Goal: Task Accomplishment & Management: Use online tool/utility

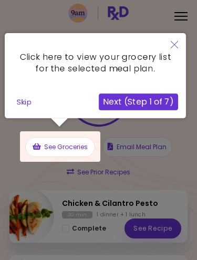
click at [24, 102] on button "Skip" at bounding box center [24, 102] width 23 height 16
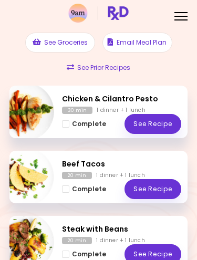
scroll to position [108, 0]
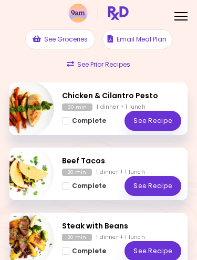
click at [155, 117] on link "See Recipe" at bounding box center [152, 121] width 57 height 20
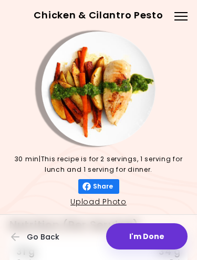
click at [148, 234] on button "I'm Done" at bounding box center [146, 236] width 81 height 26
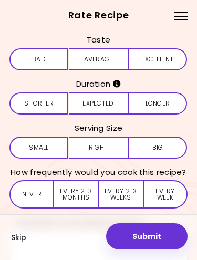
click at [94, 58] on button "Average" at bounding box center [98, 59] width 59 height 22
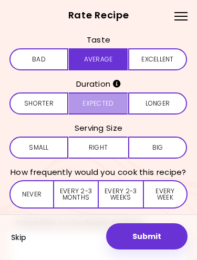
click at [90, 105] on button "Expected" at bounding box center [98, 103] width 59 height 22
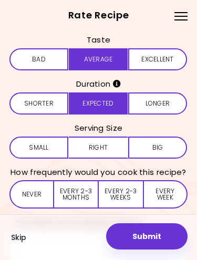
click at [104, 146] on button "Right" at bounding box center [98, 148] width 59 height 22
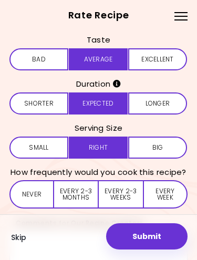
click at [36, 194] on button "Never" at bounding box center [31, 194] width 45 height 28
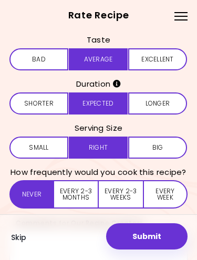
click at [154, 238] on button "Submit" at bounding box center [146, 236] width 81 height 26
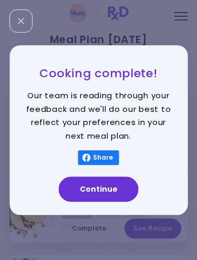
click at [104, 190] on button "Continue" at bounding box center [99, 188] width 80 height 25
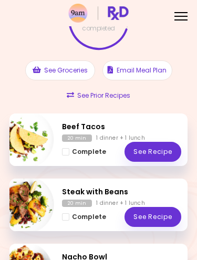
scroll to position [116, 0]
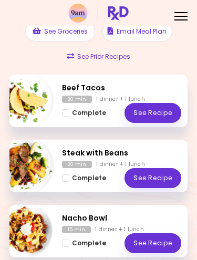
click at [29, 110] on img "Info - Beef Tacos" at bounding box center [25, 100] width 58 height 58
select select "*"
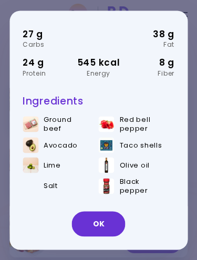
scroll to position [73, 0]
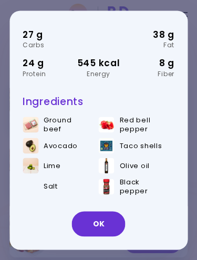
click at [101, 227] on button "OK" at bounding box center [99, 223] width 54 height 25
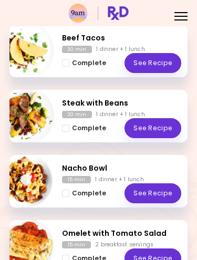
scroll to position [166, 0]
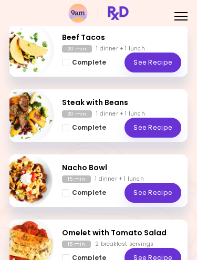
click at [146, 121] on link "See Recipe" at bounding box center [152, 128] width 57 height 20
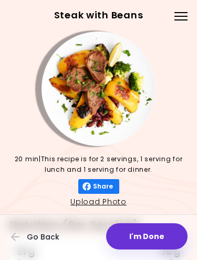
click at [146, 236] on button "I'm Done" at bounding box center [146, 236] width 81 height 26
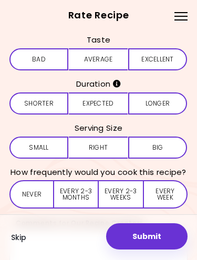
click at [108, 56] on button "Average" at bounding box center [98, 59] width 59 height 22
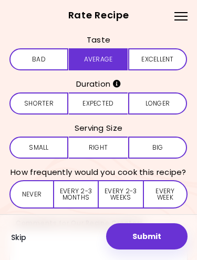
click at [103, 106] on button "Expected" at bounding box center [98, 103] width 59 height 22
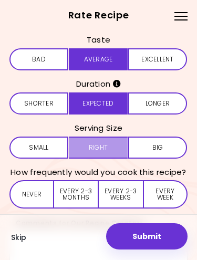
click at [98, 144] on button "Right" at bounding box center [98, 148] width 59 height 22
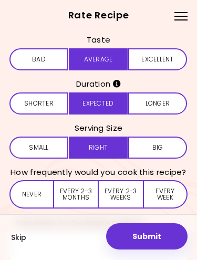
click at [39, 192] on button "Never" at bounding box center [31, 194] width 45 height 28
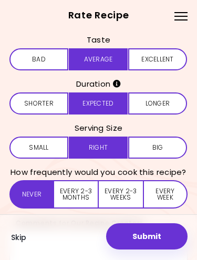
click at [154, 242] on button "Submit" at bounding box center [146, 236] width 81 height 26
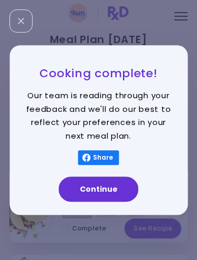
click at [115, 192] on button "Continue" at bounding box center [99, 188] width 80 height 25
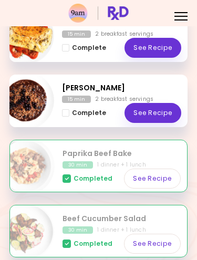
scroll to position [280, 0]
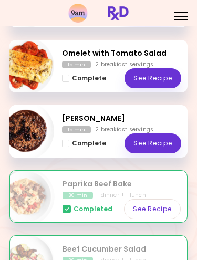
click at [112, 65] on div "2 breakfast servings" at bounding box center [124, 64] width 58 height 7
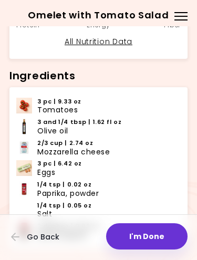
scroll to position [277, 0]
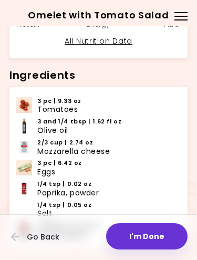
click at [148, 241] on button "I'm Done" at bounding box center [146, 236] width 81 height 26
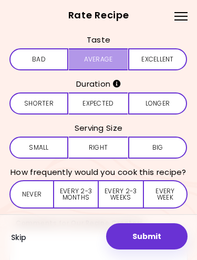
click at [106, 54] on button "Average" at bounding box center [98, 59] width 59 height 22
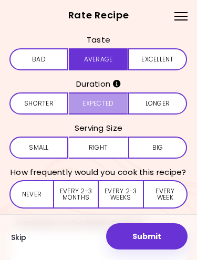
click at [118, 98] on button "Expected" at bounding box center [98, 103] width 59 height 22
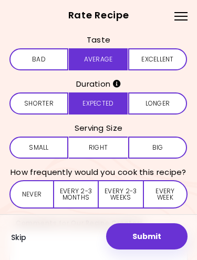
click at [106, 146] on button "Right" at bounding box center [98, 148] width 59 height 22
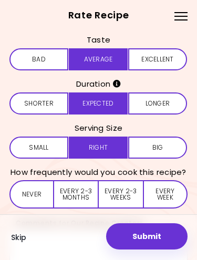
click at [126, 198] on button "Every 2-3 weeks" at bounding box center [121, 194] width 44 height 28
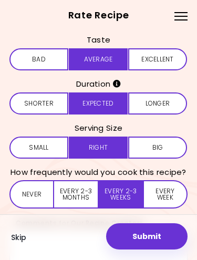
click at [161, 238] on button "Submit" at bounding box center [146, 236] width 81 height 26
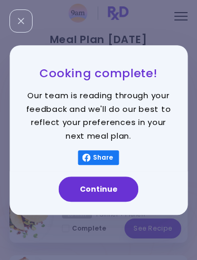
click at [111, 193] on button "Continue" at bounding box center [99, 188] width 80 height 25
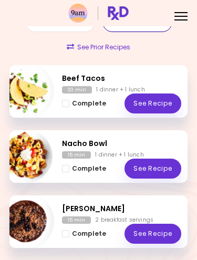
scroll to position [125, 0]
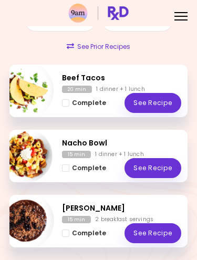
click at [146, 106] on link "See Recipe" at bounding box center [152, 103] width 57 height 20
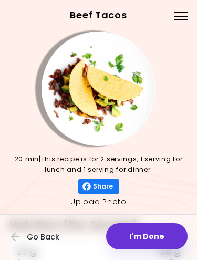
click at [169, 245] on button "I'm Done" at bounding box center [146, 236] width 81 height 26
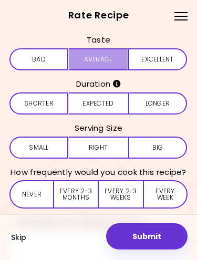
click at [102, 48] on button "Average" at bounding box center [98, 59] width 59 height 22
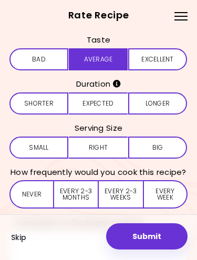
click at [104, 108] on button "Expected" at bounding box center [98, 103] width 59 height 22
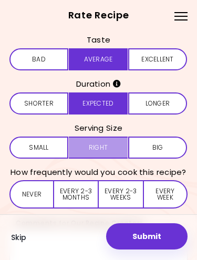
click at [107, 146] on button "Right" at bounding box center [98, 148] width 59 height 22
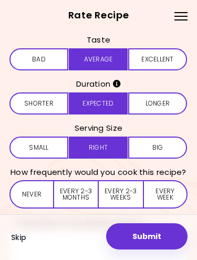
click at [129, 197] on button "Every 2-3 weeks" at bounding box center [121, 194] width 44 height 28
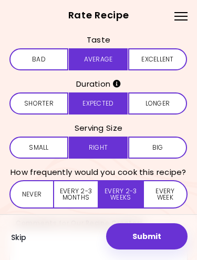
click at [138, 235] on button "Submit" at bounding box center [146, 236] width 81 height 26
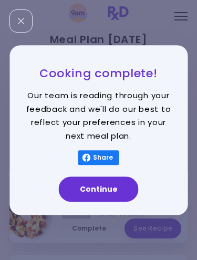
click at [113, 182] on button "Continue" at bounding box center [99, 188] width 80 height 25
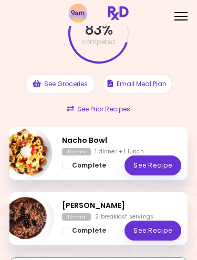
scroll to position [96, 0]
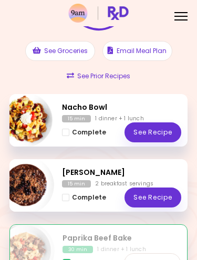
click at [160, 128] on link "See Recipe" at bounding box center [152, 132] width 57 height 20
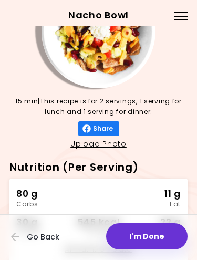
scroll to position [59, 0]
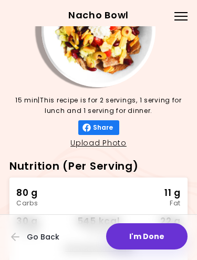
click at [155, 235] on button "I'm Done" at bounding box center [146, 236] width 81 height 26
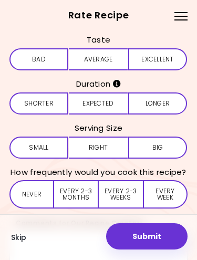
click at [113, 59] on button "Average" at bounding box center [98, 59] width 59 height 22
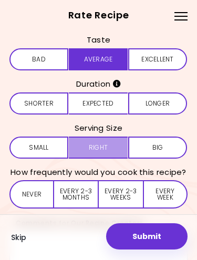
click at [109, 104] on button "Expected" at bounding box center [98, 103] width 59 height 22
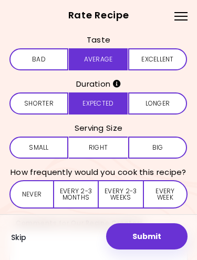
click at [72, 189] on button "Every 2-3 months" at bounding box center [76, 194] width 45 height 28
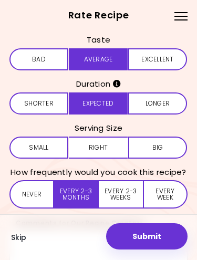
click at [143, 239] on button "Submit" at bounding box center [146, 236] width 81 height 26
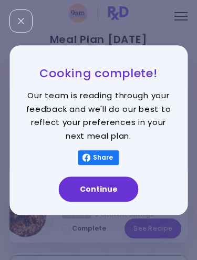
click at [113, 188] on button "Continue" at bounding box center [99, 188] width 80 height 25
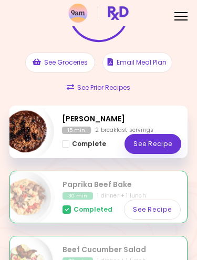
scroll to position [86, 0]
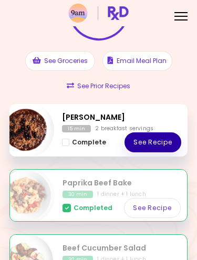
click at [160, 140] on link "See Recipe" at bounding box center [152, 142] width 57 height 20
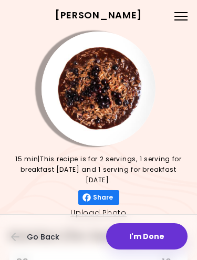
click at [156, 234] on button "I'm Done" at bounding box center [146, 236] width 81 height 26
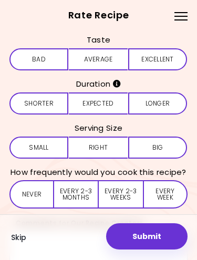
click at [104, 56] on button "Average" at bounding box center [98, 59] width 59 height 22
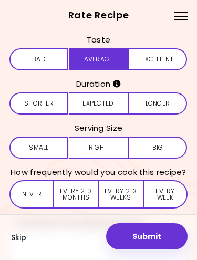
click at [51, 59] on button "Bad" at bounding box center [38, 59] width 59 height 22
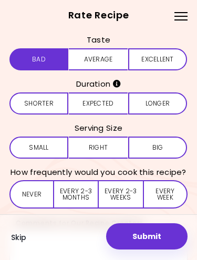
click at [109, 107] on button "Expected" at bounding box center [98, 103] width 59 height 22
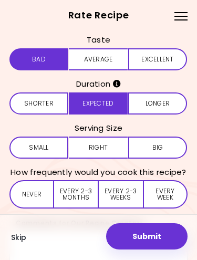
click at [101, 152] on button "Right" at bounding box center [98, 148] width 59 height 22
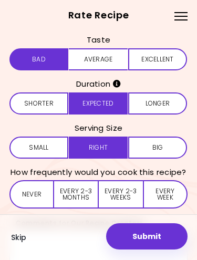
click at [32, 195] on button "Never" at bounding box center [31, 194] width 45 height 28
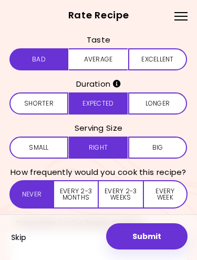
click at [152, 239] on button "Submit" at bounding box center [146, 236] width 81 height 26
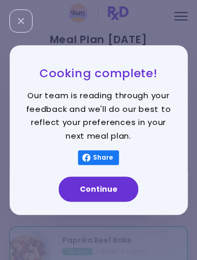
click at [90, 191] on button "Continue" at bounding box center [99, 188] width 80 height 25
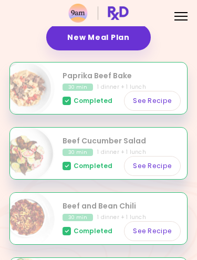
scroll to position [165, 0]
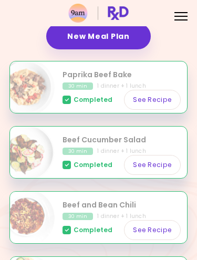
click at [102, 38] on link "New Meal Plan" at bounding box center [98, 36] width 104 height 26
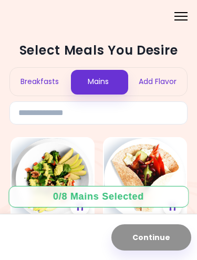
click at [49, 76] on div "Breakfasts" at bounding box center [39, 82] width 59 height 28
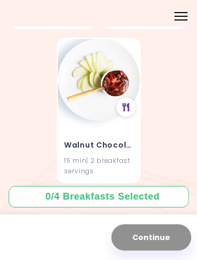
scroll to position [1329, 0]
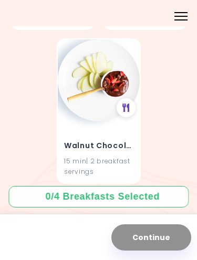
click at [99, 95] on img at bounding box center [99, 80] width 82 height 82
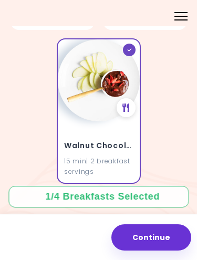
click at [107, 65] on img at bounding box center [99, 80] width 82 height 82
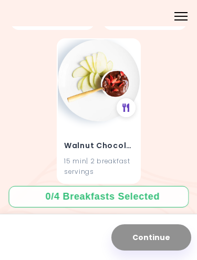
click at [110, 137] on h4 "Walnut Chocolate" at bounding box center [98, 145] width 69 height 17
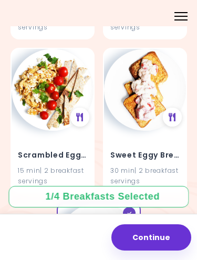
scroll to position [1167, 0]
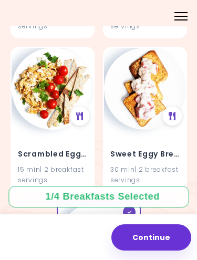
click at [59, 102] on img at bounding box center [53, 89] width 82 height 82
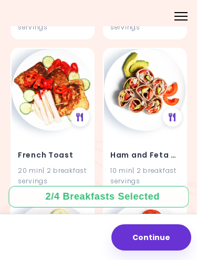
scroll to position [858, 0]
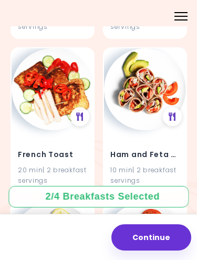
click at [143, 83] on img at bounding box center [145, 89] width 82 height 82
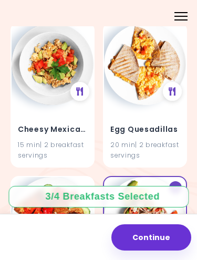
scroll to position [733, 0]
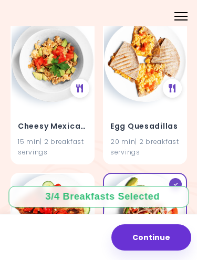
click at [152, 57] on img at bounding box center [145, 61] width 82 height 82
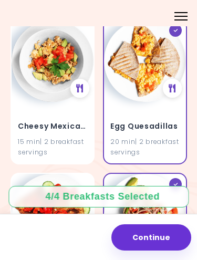
click at [148, 121] on h4 "Egg Quesadillas" at bounding box center [144, 126] width 69 height 17
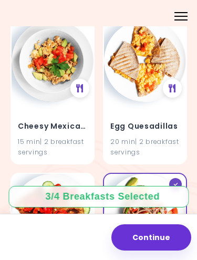
click at [153, 85] on img at bounding box center [145, 61] width 82 height 82
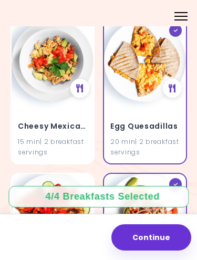
click at [158, 244] on button "Continue" at bounding box center [151, 237] width 80 height 26
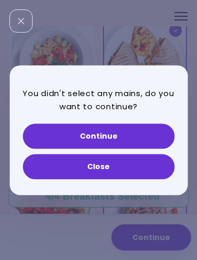
click at [120, 170] on button "Close" at bounding box center [99, 166] width 152 height 25
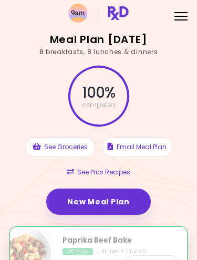
click at [117, 207] on link "New Meal Plan" at bounding box center [98, 201] width 104 height 26
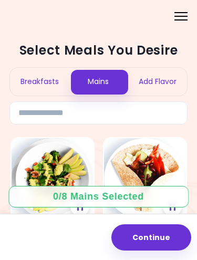
click at [47, 82] on div "Breakfasts" at bounding box center [39, 82] width 59 height 28
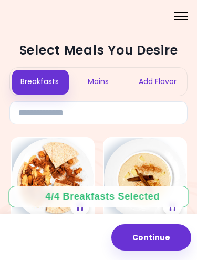
click at [99, 88] on div "Mains" at bounding box center [98, 82] width 59 height 28
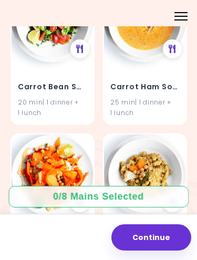
scroll to position [6315, 0]
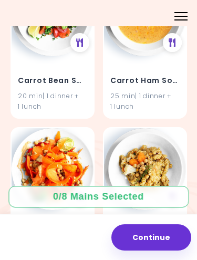
click at [173, 11] on div "Menu" at bounding box center [181, 15] width 20 height 20
click at [35, 128] on img at bounding box center [53, 169] width 82 height 82
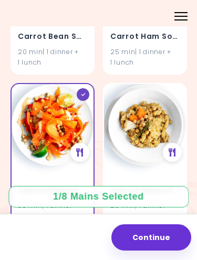
scroll to position [6376, 0]
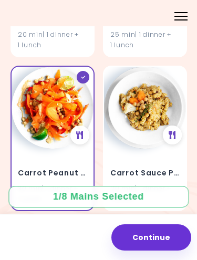
click at [69, 67] on img at bounding box center [53, 108] width 82 height 82
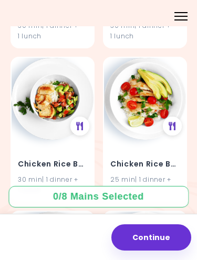
scroll to position [10930, 0]
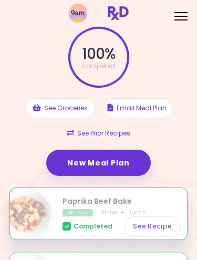
scroll to position [40, 0]
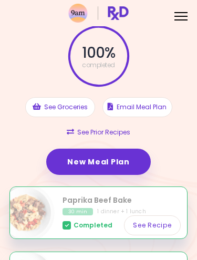
click at [125, 157] on link "New Meal Plan" at bounding box center [98, 162] width 104 height 26
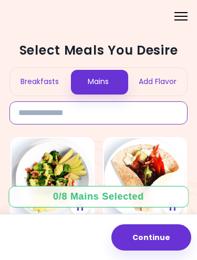
click at [104, 111] on input at bounding box center [98, 112] width 178 height 23
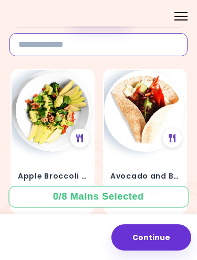
scroll to position [67, 0]
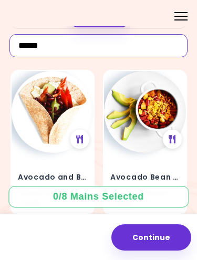
type input "*****"
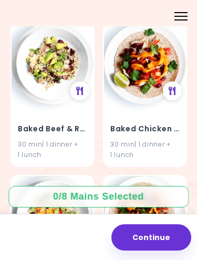
scroll to position [424, 0]
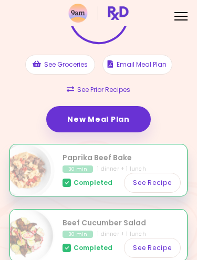
scroll to position [81, 0]
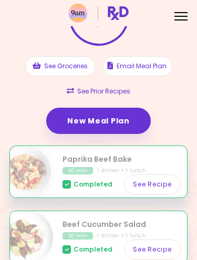
click at [99, 118] on link "New Meal Plan" at bounding box center [98, 121] width 104 height 26
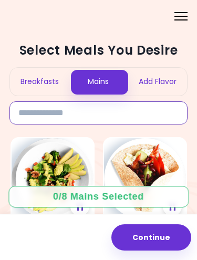
click at [142, 118] on input at bounding box center [98, 112] width 178 height 23
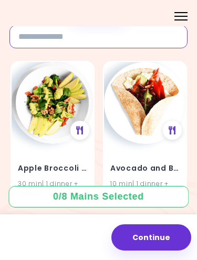
scroll to position [58, 0]
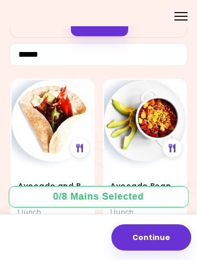
click at [154, 239] on button "Continue" at bounding box center [151, 237] width 80 height 26
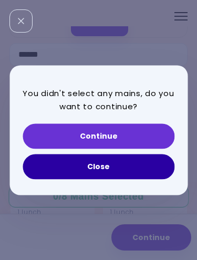
click at [141, 164] on button "Close" at bounding box center [99, 166] width 152 height 25
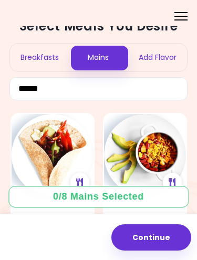
scroll to position [41, 0]
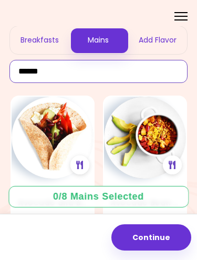
click at [88, 68] on input "*****" at bounding box center [98, 71] width 178 height 23
type input "*"
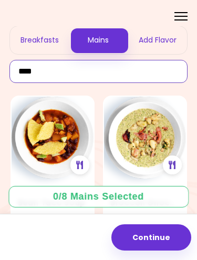
type input "****"
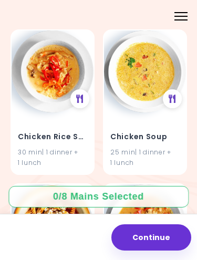
scroll to position [724, 0]
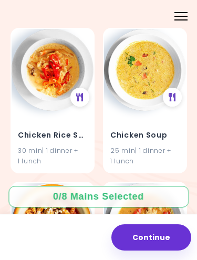
click at [152, 237] on button "Continue" at bounding box center [151, 237] width 80 height 26
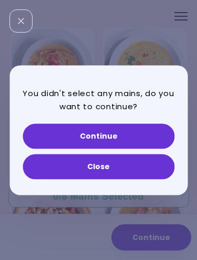
click at [142, 160] on button "Close" at bounding box center [99, 166] width 152 height 25
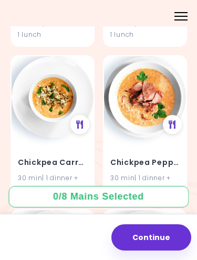
scroll to position [1007, 0]
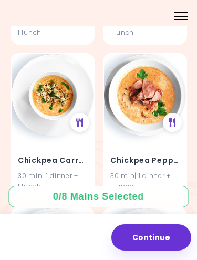
click at [173, 152] on h4 "Chickpea Pepper Soup" at bounding box center [144, 160] width 69 height 17
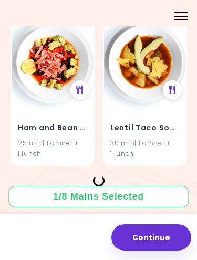
scroll to position [1500, 0]
